Goal: Check status: Check status

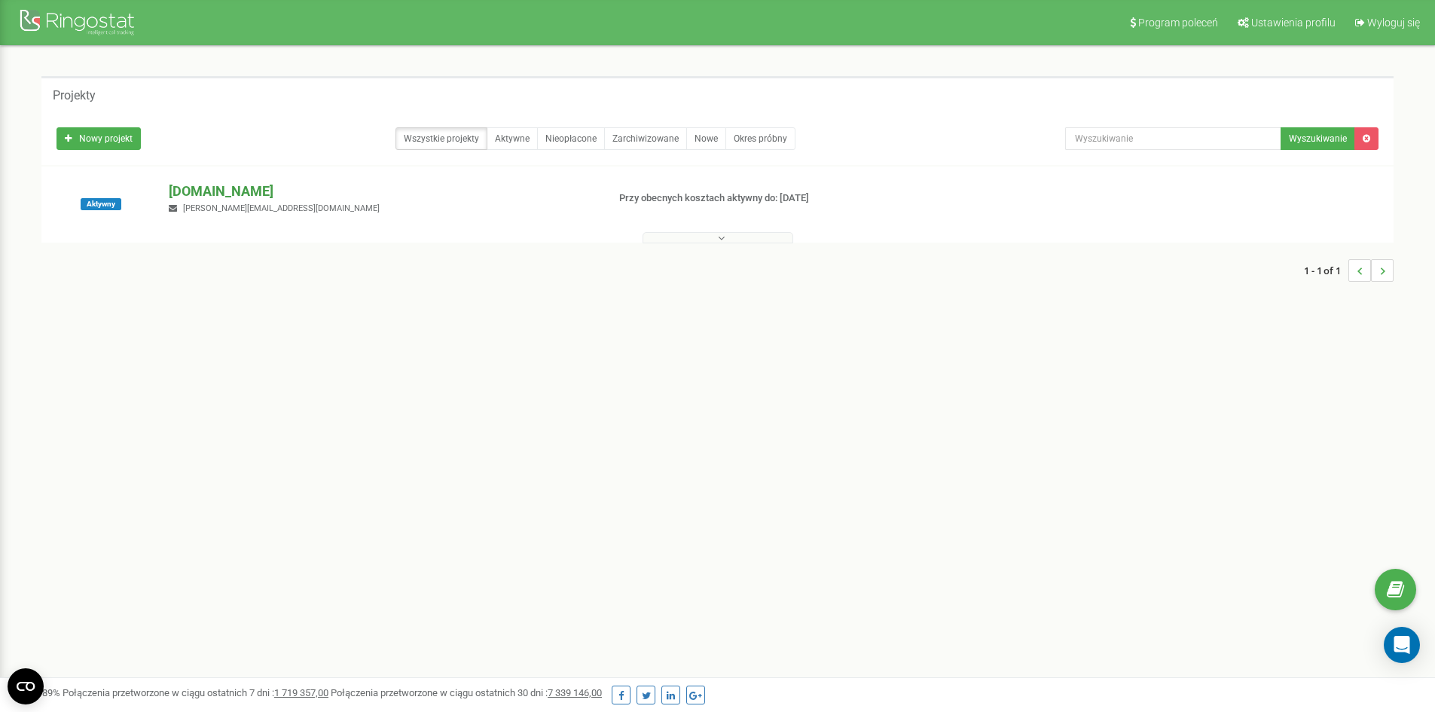
click at [219, 194] on p "[DOMAIN_NAME]" at bounding box center [382, 192] width 426 height 20
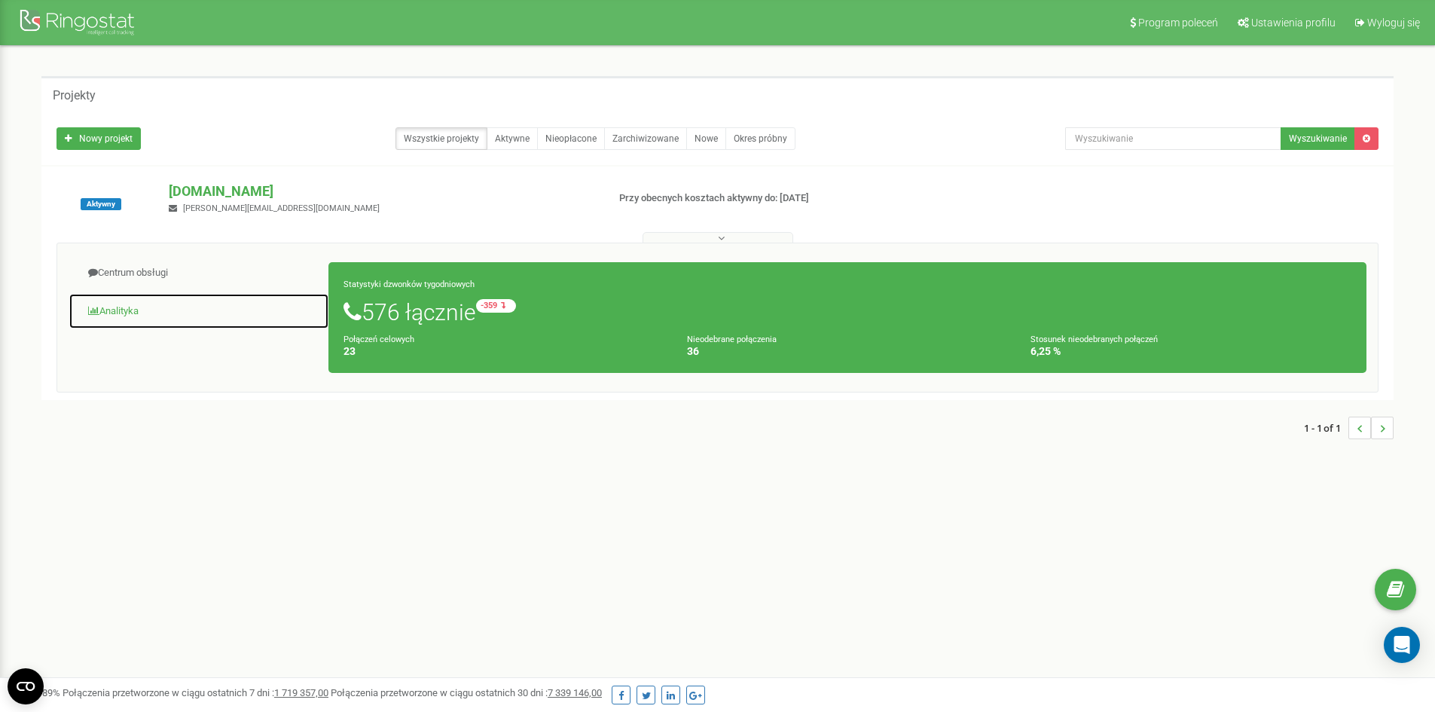
click at [99, 310] on link "Analityka" at bounding box center [199, 311] width 261 height 37
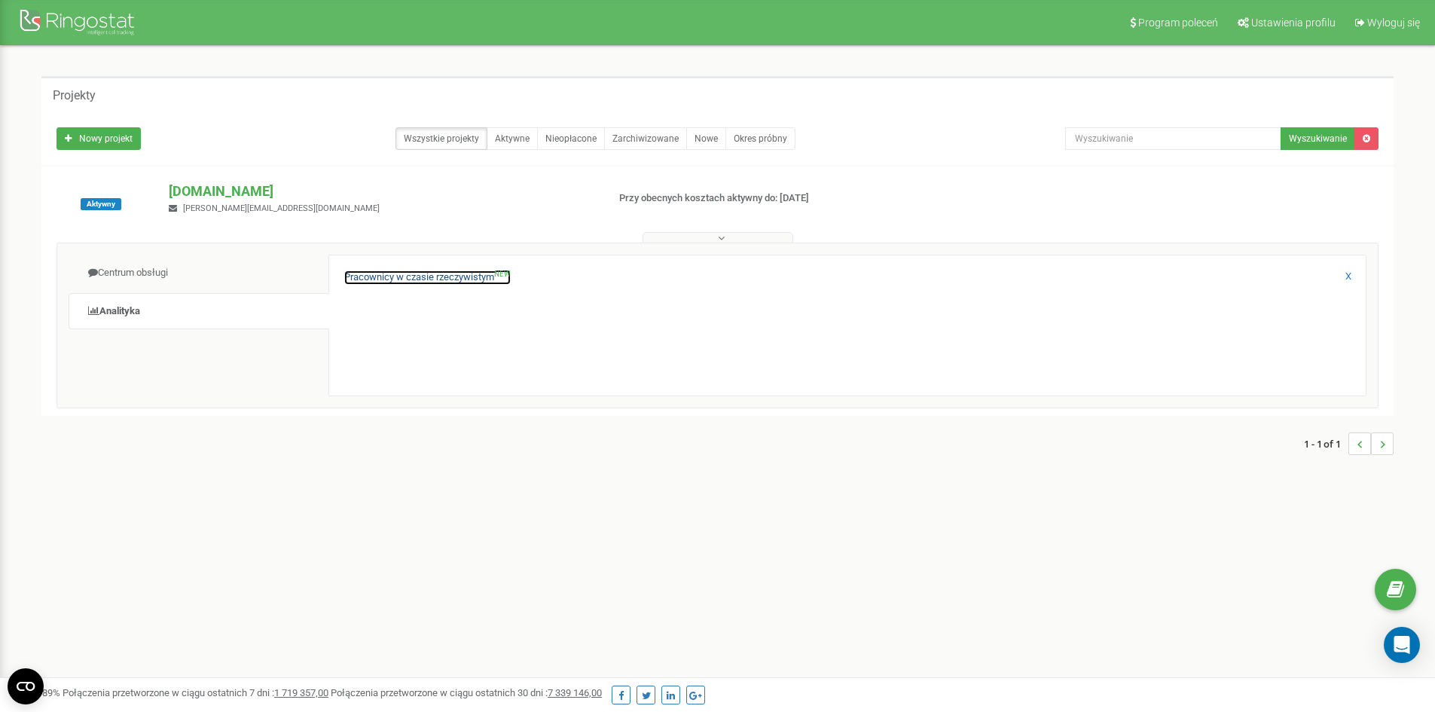
click at [472, 282] on link "Pracownicy w czasie rzeczywistym NEW" at bounding box center [427, 277] width 167 height 14
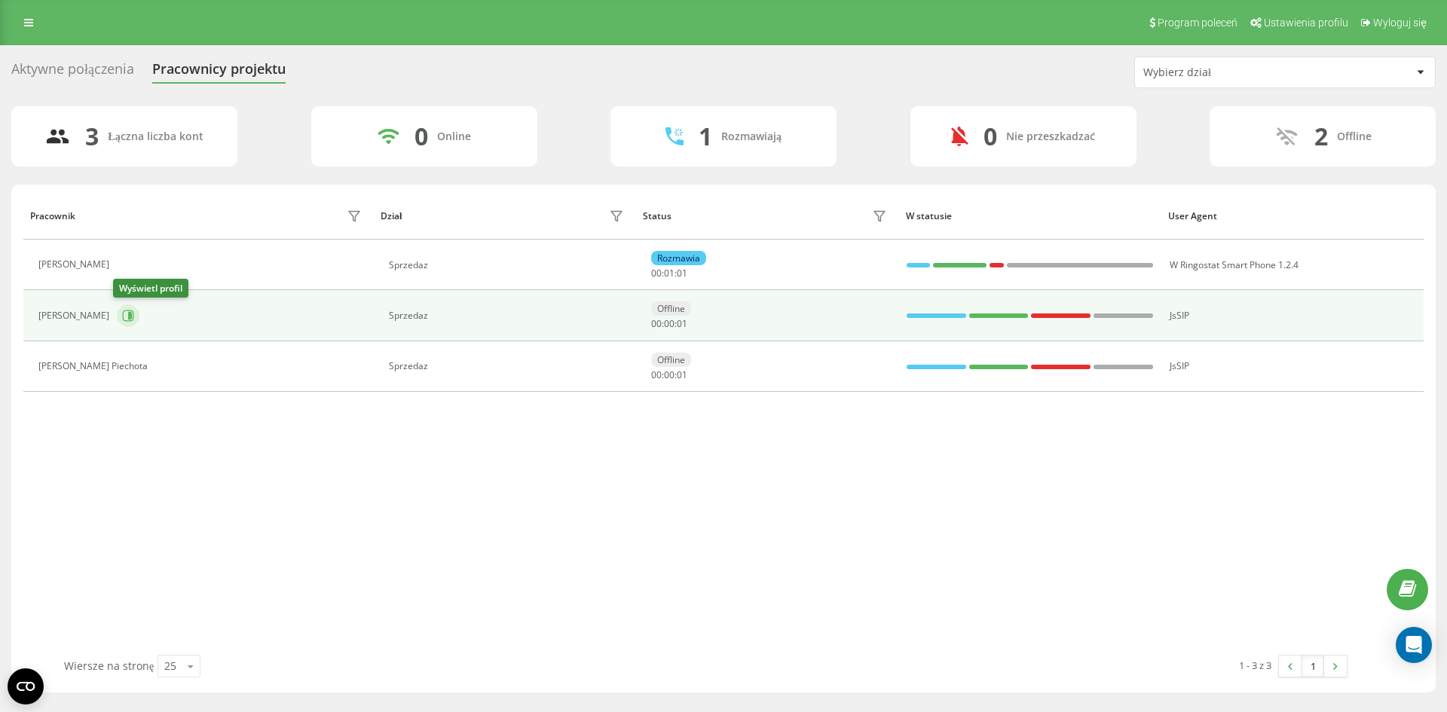
click at [128, 310] on icon at bounding box center [128, 315] width 11 height 11
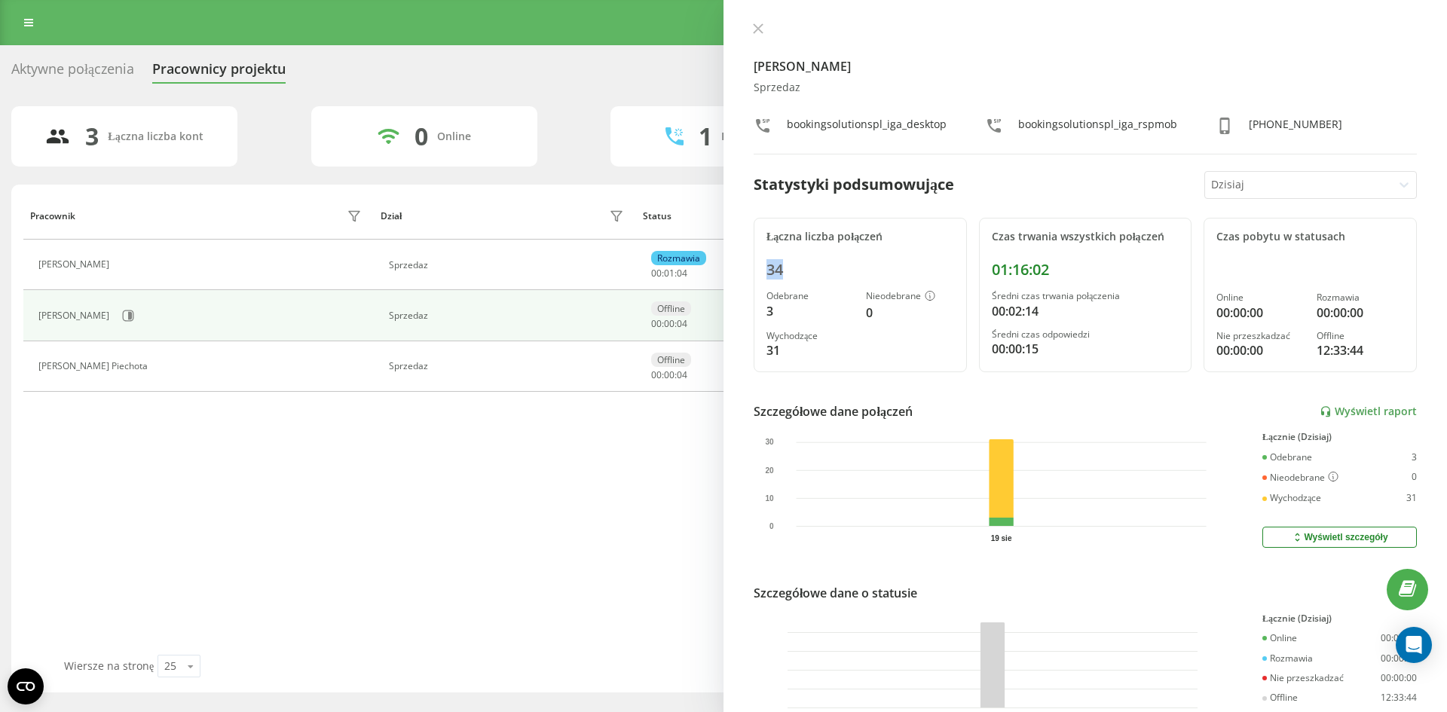
drag, startPoint x: 796, startPoint y: 266, endPoint x: 738, endPoint y: 279, distance: 60.1
click at [738, 279] on div "[PERSON_NAME] Sprzedaz bookingsolutionspl_iga_desktop bookingsolutionspl_iga_rs…" at bounding box center [1084, 356] width 723 height 712
click at [129, 267] on icon at bounding box center [128, 265] width 4 height 8
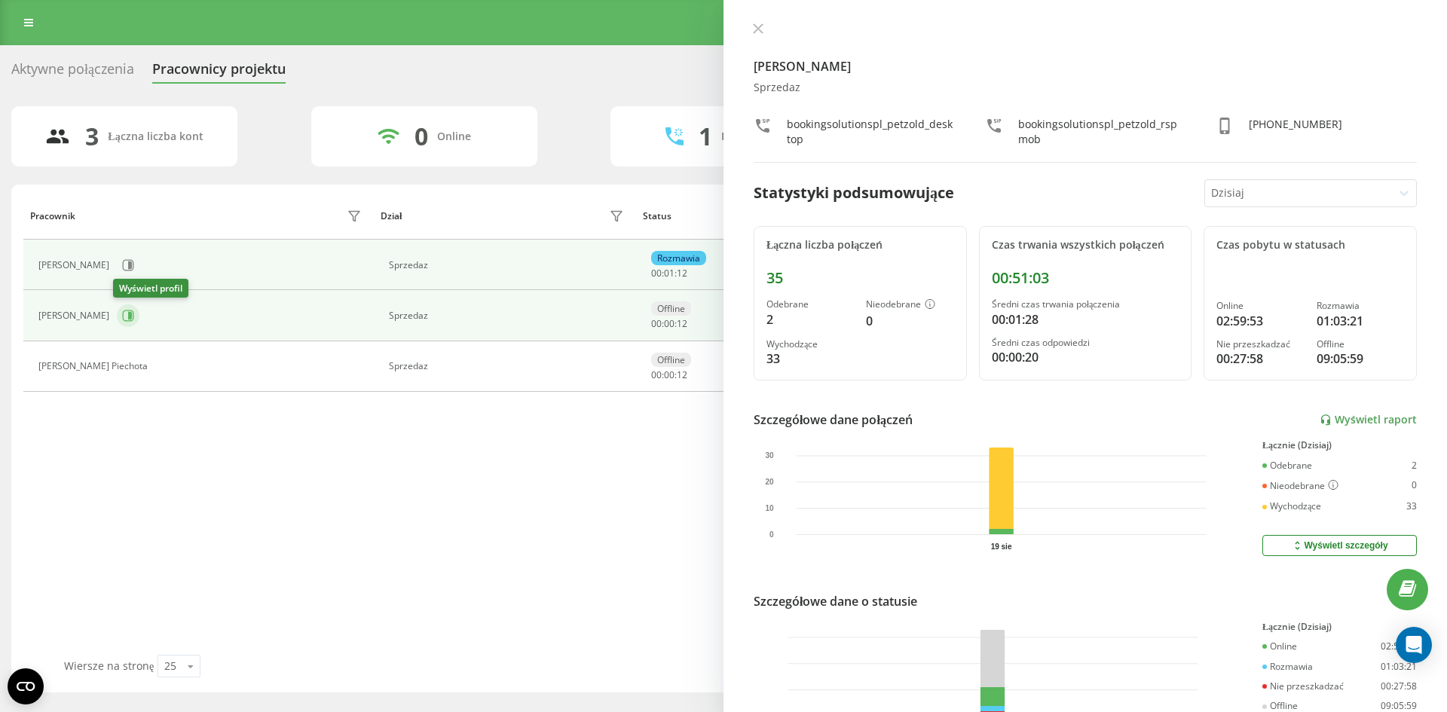
click at [122, 319] on icon at bounding box center [128, 316] width 12 height 12
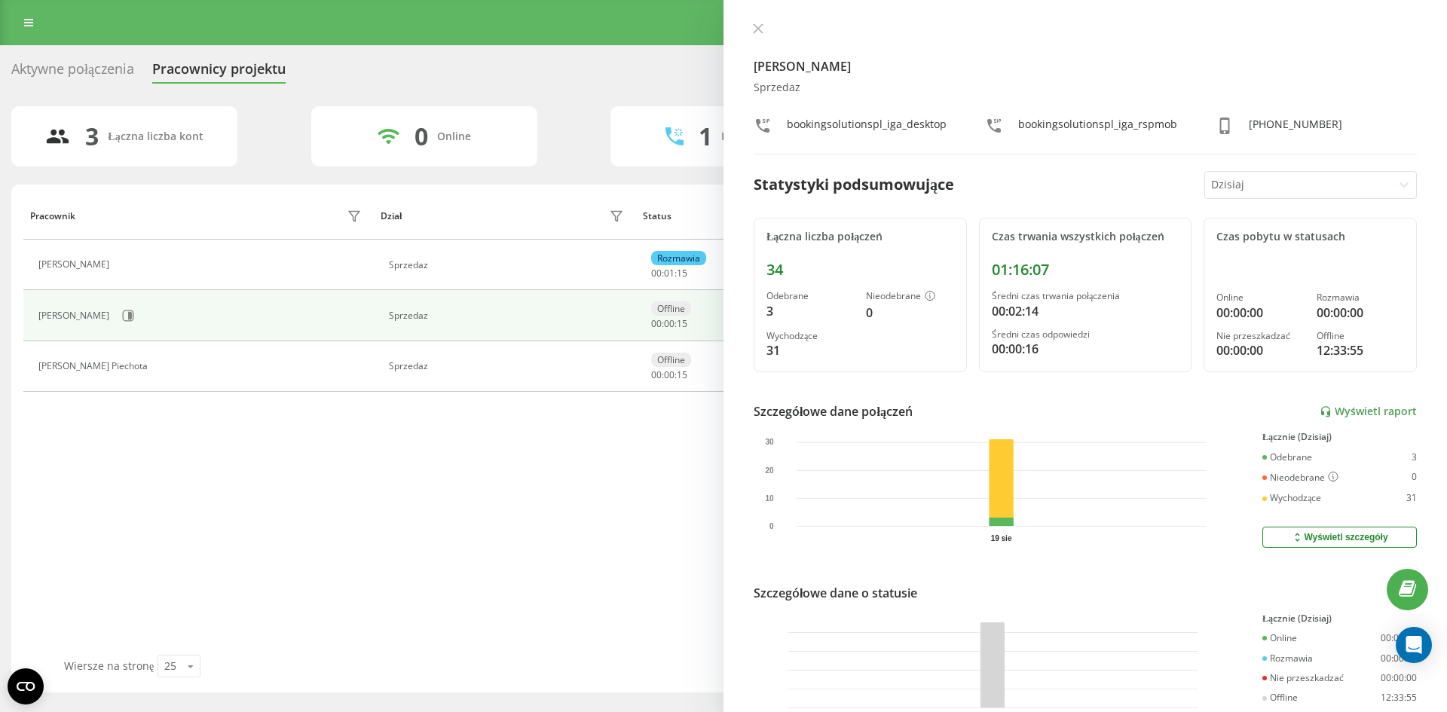
click at [414, 545] on div "Pracownik Dział Status W statusie User Agent Mateusz Petzold Sprzedaz Rozmawia …" at bounding box center [723, 423] width 1400 height 463
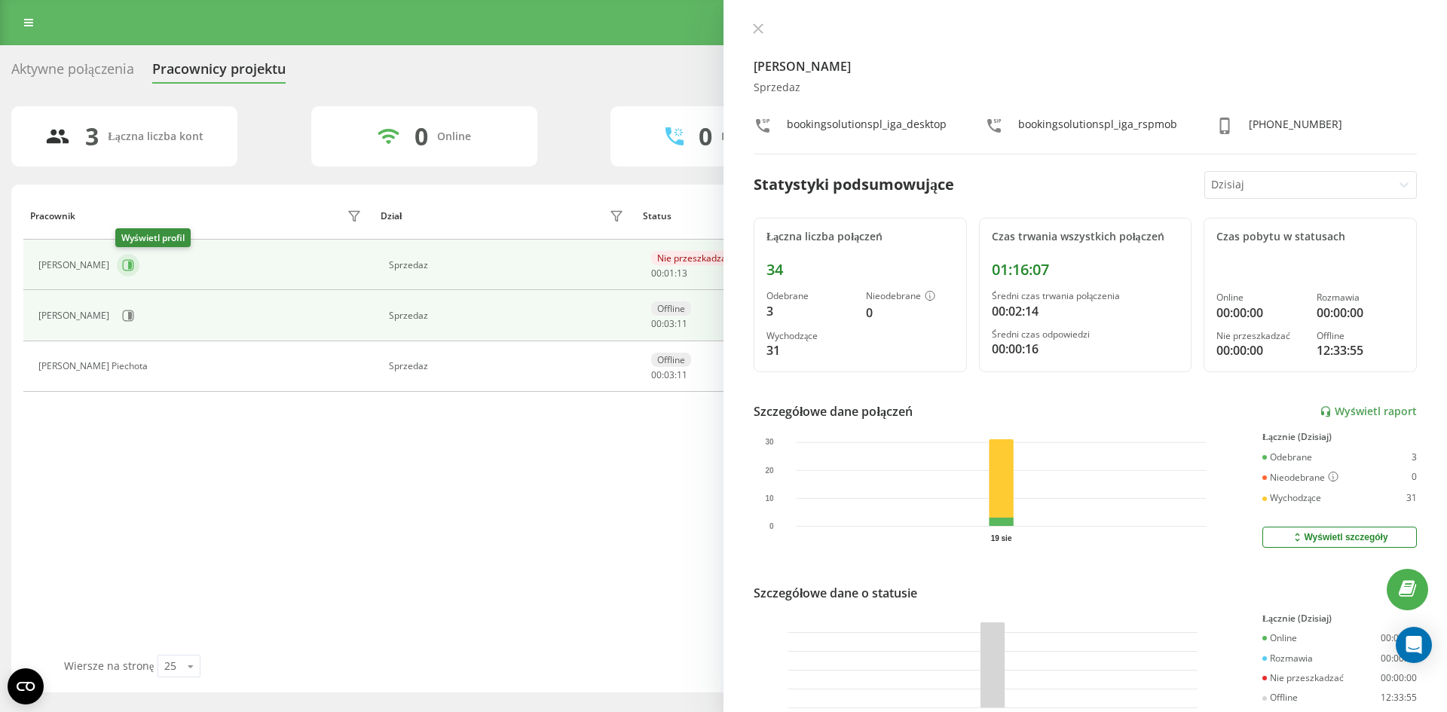
click at [122, 259] on icon at bounding box center [128, 265] width 12 height 12
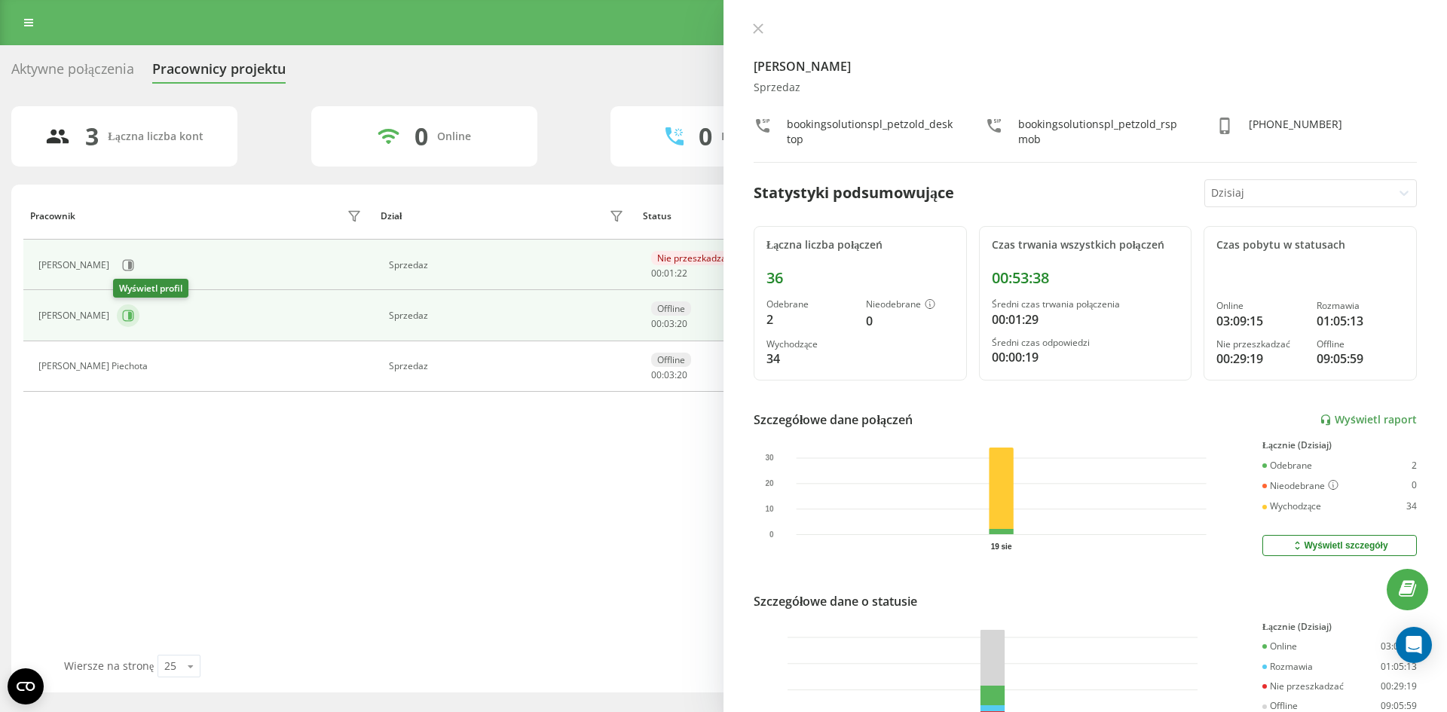
click at [134, 315] on button at bounding box center [128, 315] width 23 height 23
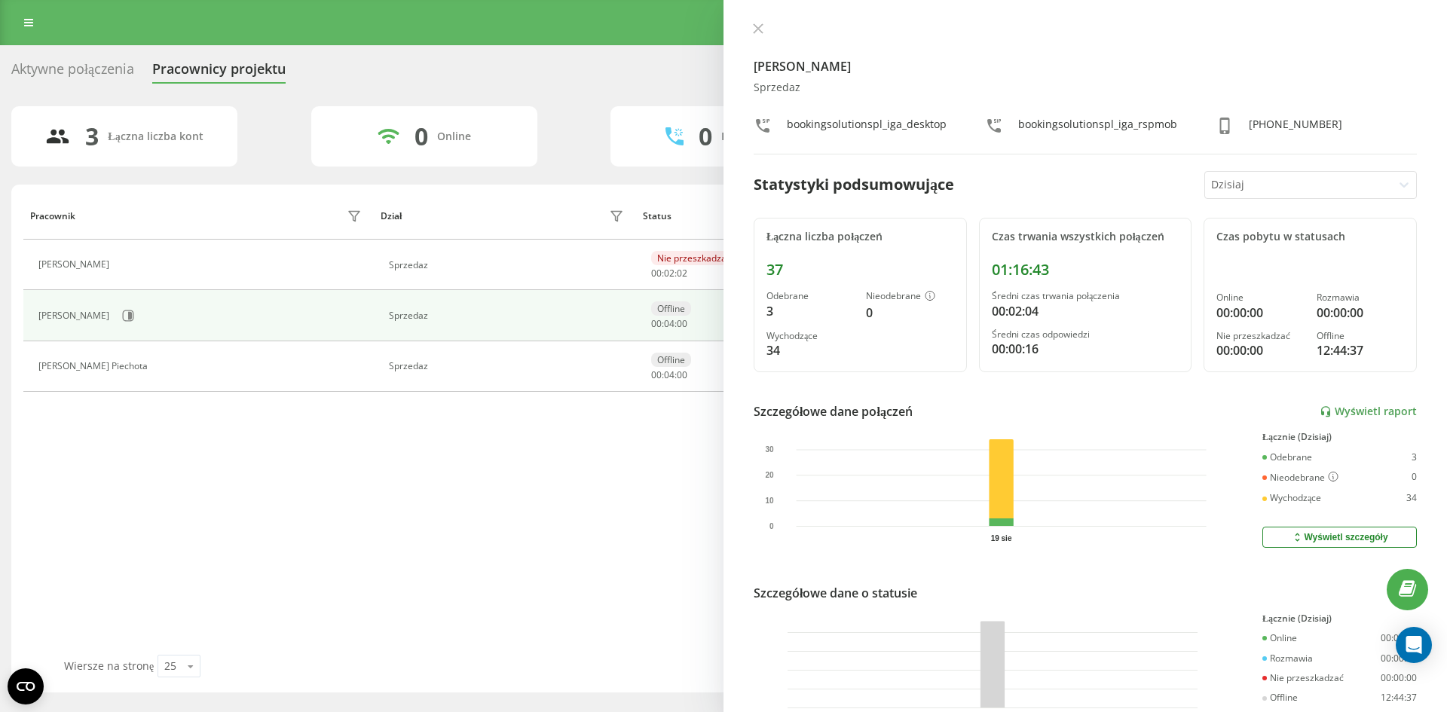
click at [546, 518] on div "Pracownik Dział Status W statusie User Agent Mateusz Petzold Sprzedaz Nie przes…" at bounding box center [723, 423] width 1400 height 463
